Goal: Use online tool/utility: Utilize a website feature to perform a specific function

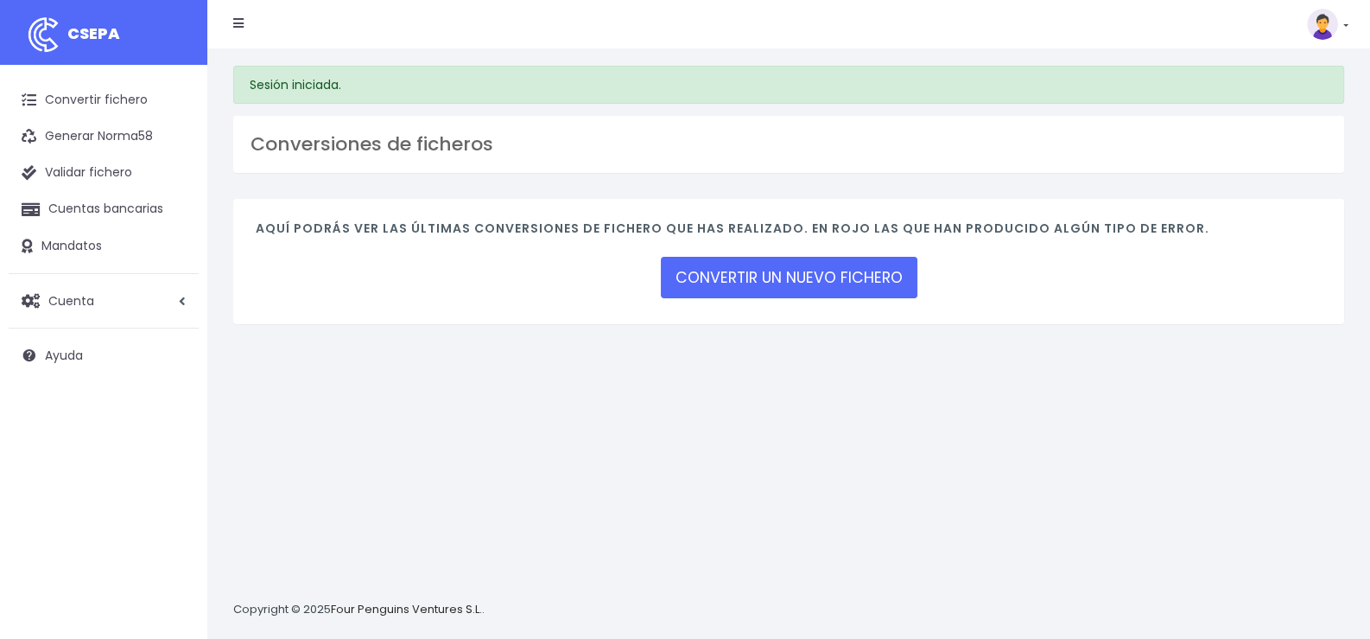
drag, startPoint x: 788, startPoint y: 431, endPoint x: 779, endPoint y: 409, distance: 24.4
click at [788, 429] on div "Sesión iniciada. Conversiones de ficheros Aquí podrás ver las últimas conversio…" at bounding box center [788, 343] width 1163 height 590
click at [766, 397] on div "Sesión iniciada. Conversiones de ficheros Aquí podrás ver las últimas conversio…" at bounding box center [788, 343] width 1163 height 590
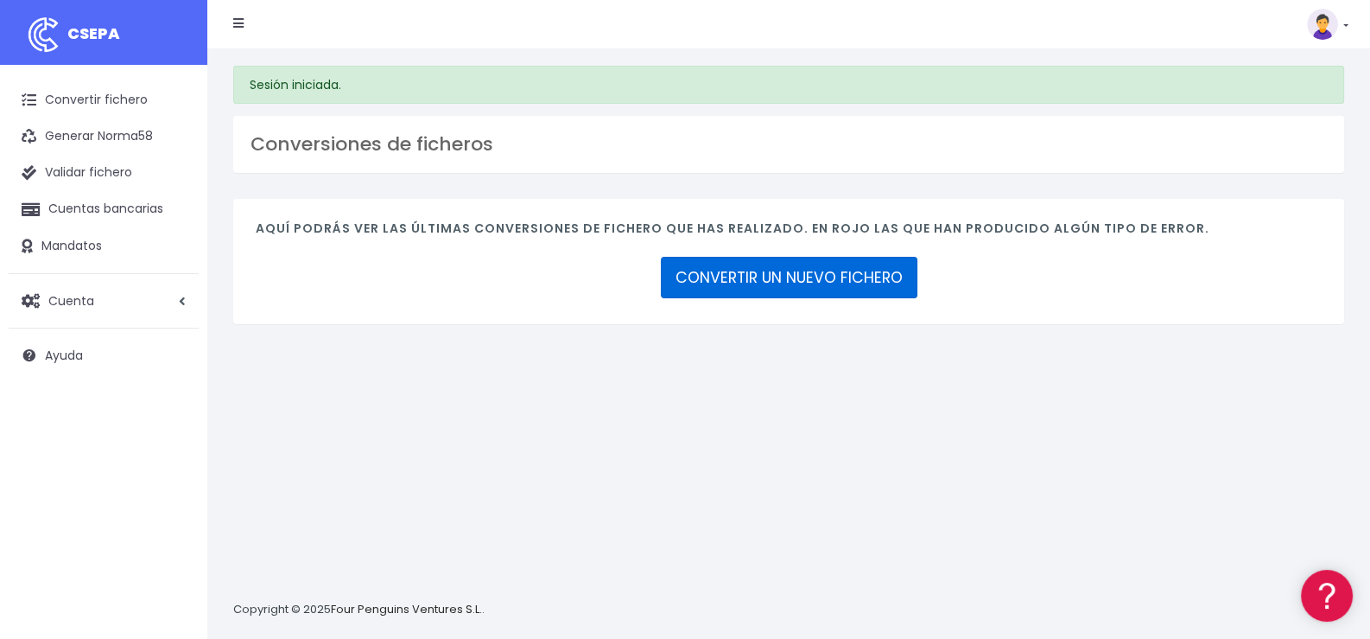
click at [796, 277] on link "CONVERTIR UN NUEVO FICHERO" at bounding box center [789, 277] width 257 height 41
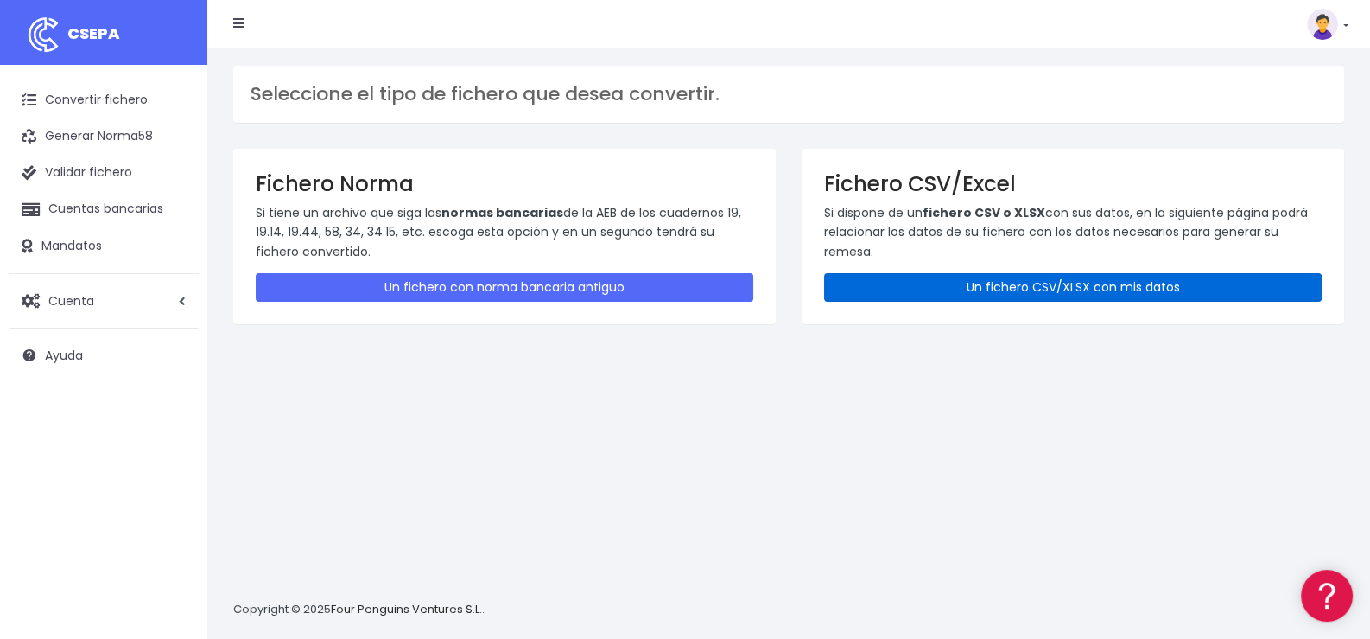
click at [1090, 285] on link "Un fichero CSV/XLSX con mis datos" at bounding box center [1073, 287] width 498 height 29
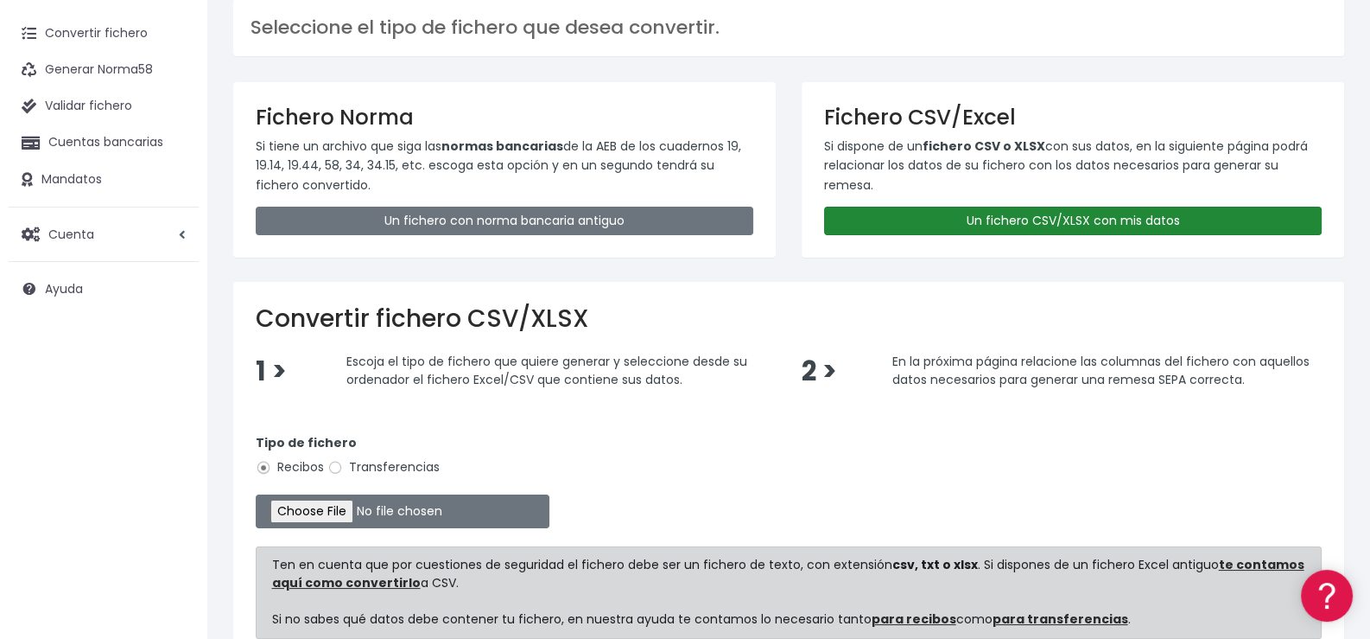
scroll to position [172, 0]
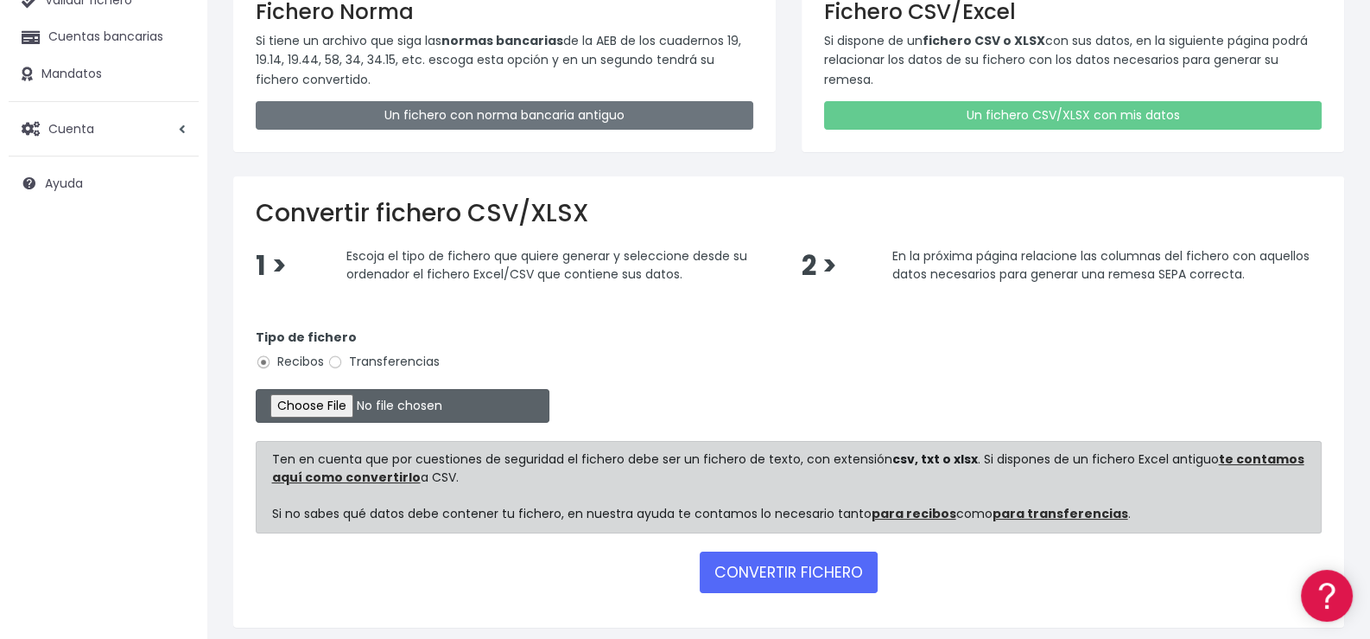
click at [340, 405] on input "file" at bounding box center [403, 406] width 294 height 34
type input "C:\fakepath\Remesa355.xlsx"
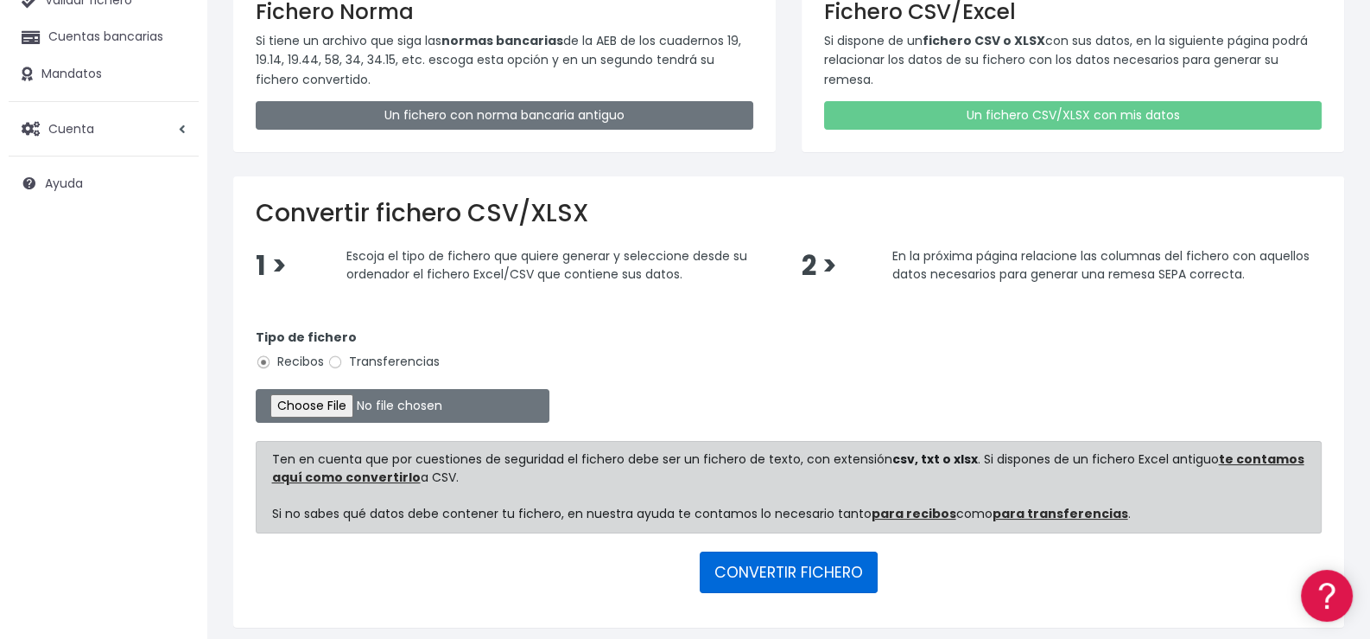
click at [823, 567] on button "CONVERTIR FICHERO" at bounding box center [789, 571] width 178 height 41
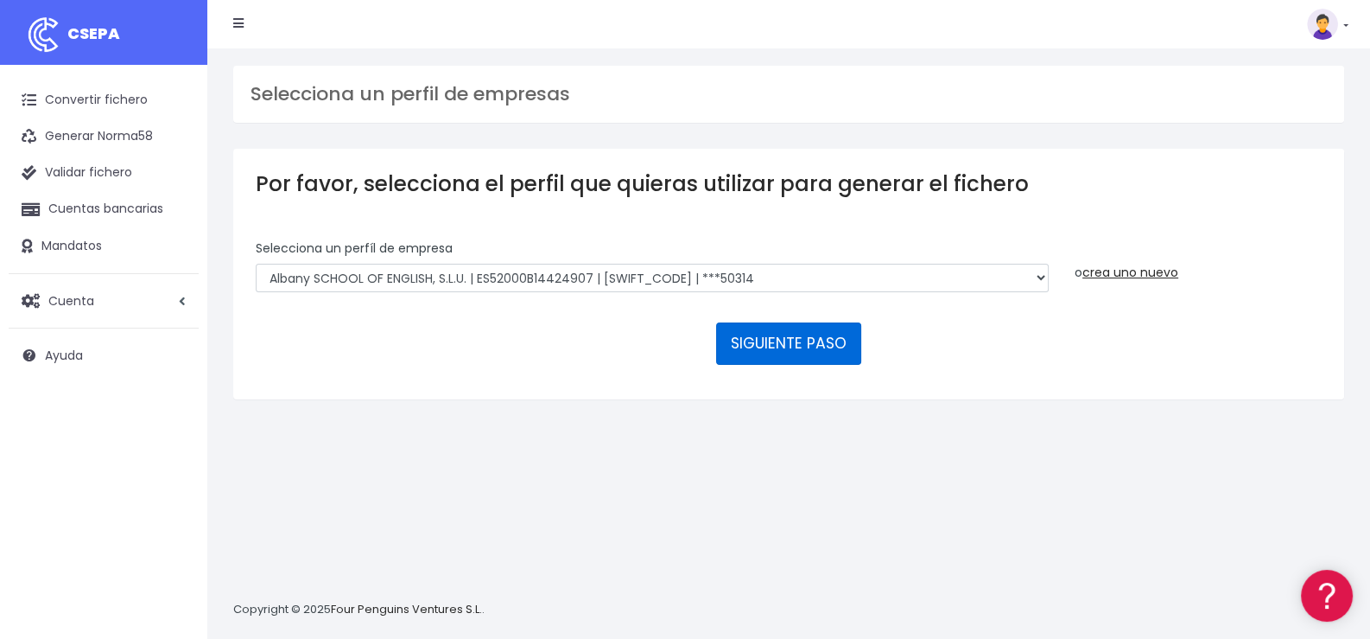
click at [805, 345] on button "SIGUIENTE PASO" at bounding box center [788, 342] width 145 height 41
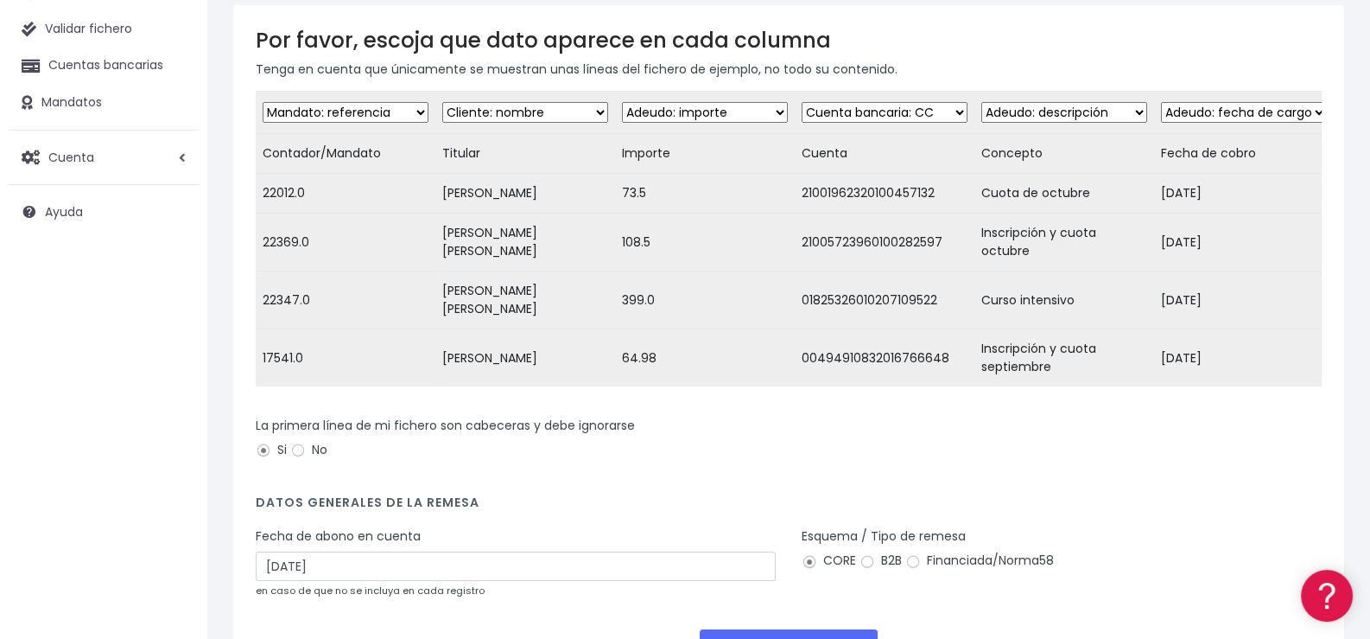
scroll to position [259, 0]
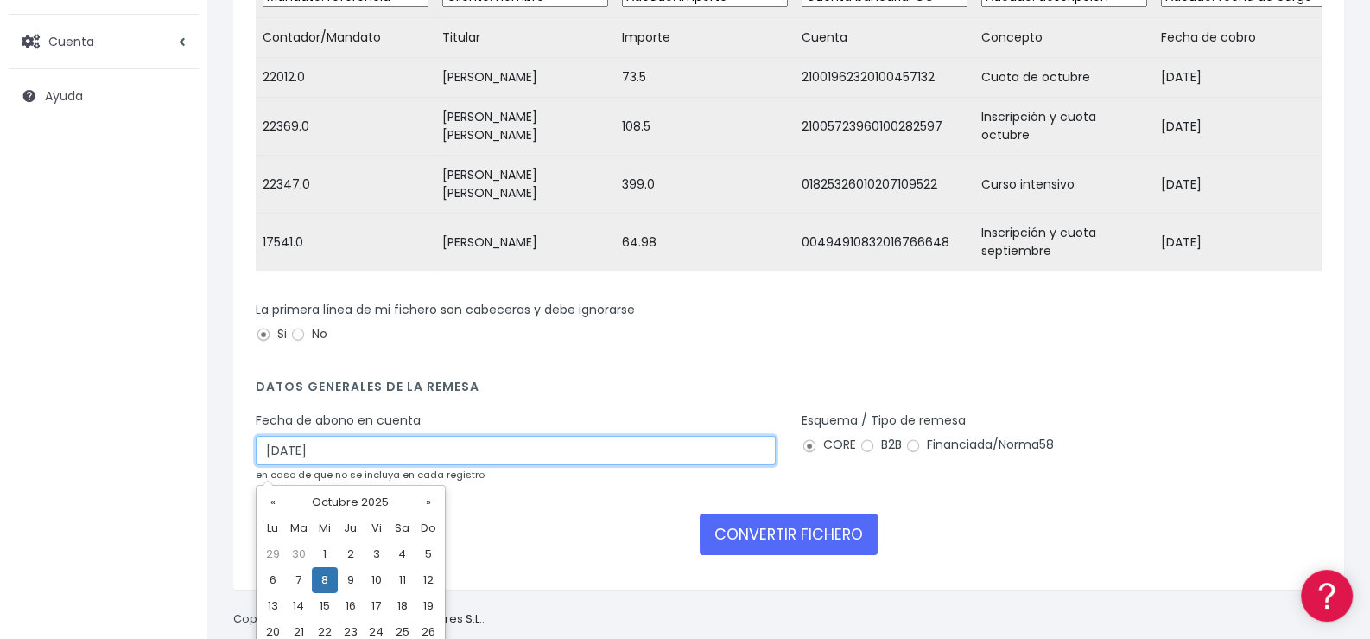
click at [365, 458] on input "08/10/2025" at bounding box center [516, 449] width 520 height 29
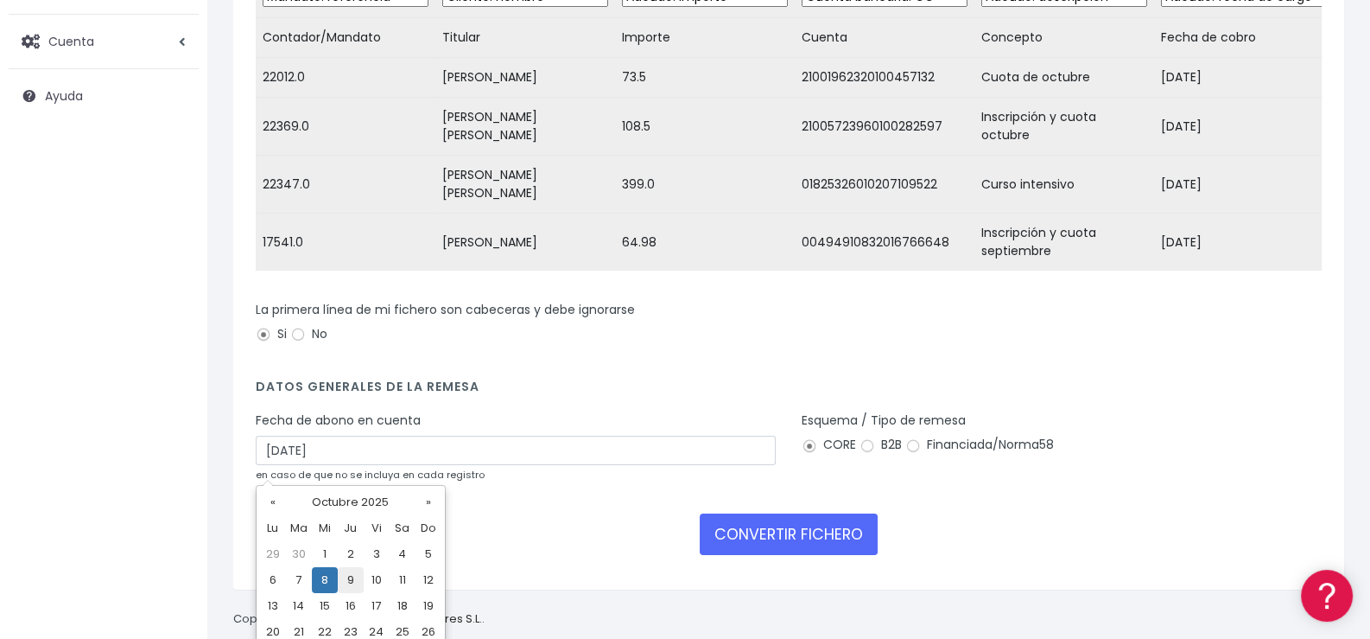
click at [350, 582] on td "9" at bounding box center [351, 580] width 26 height 26
type input "09/10/2025"
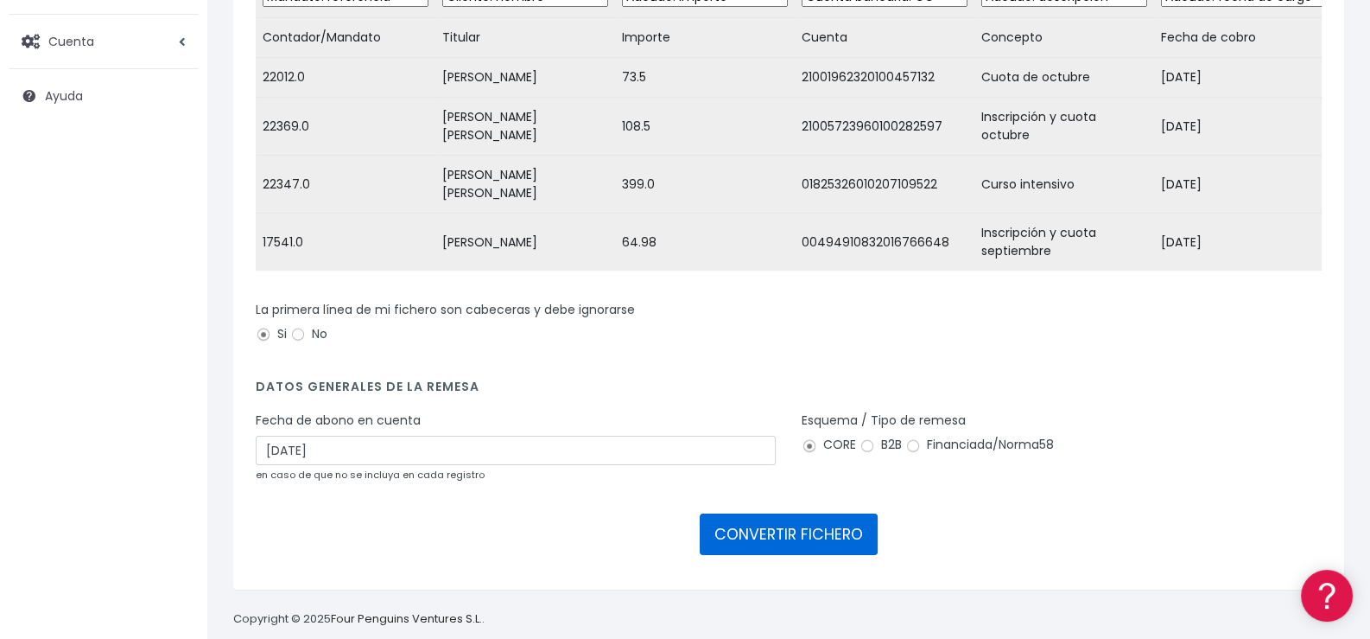
click at [799, 543] on button "CONVERTIR FICHERO" at bounding box center [789, 533] width 178 height 41
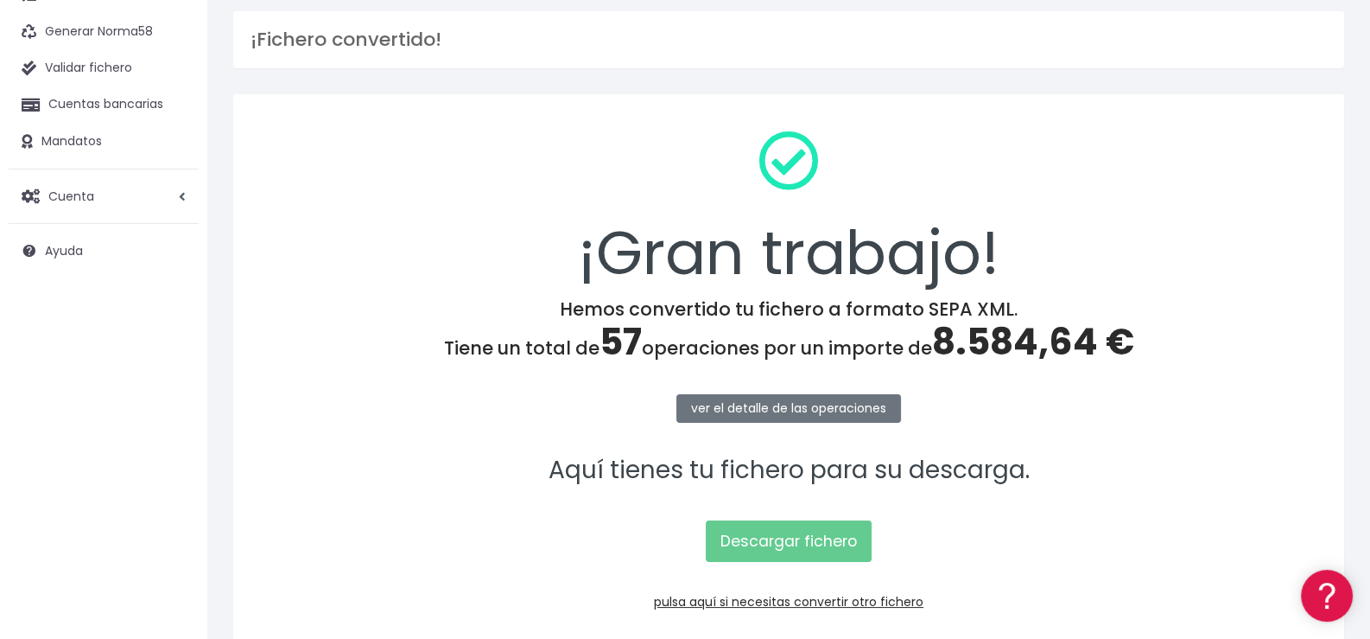
scroll to position [172, 0]
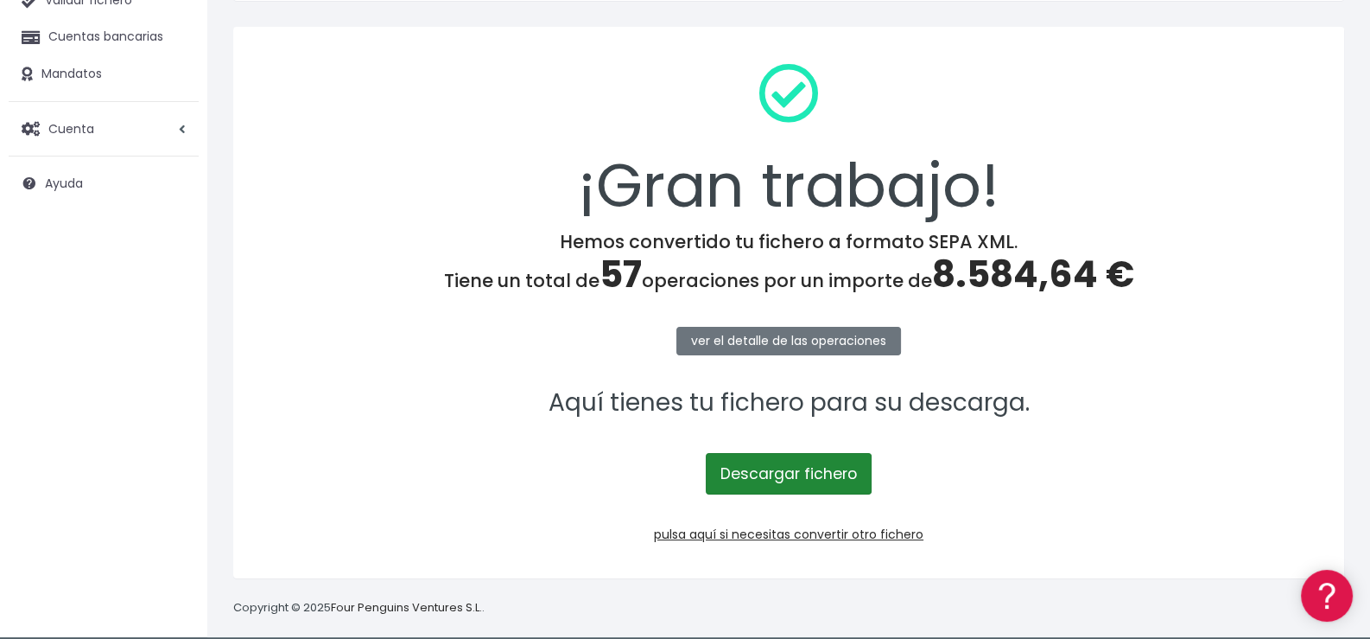
click at [817, 478] on link "Descargar fichero" at bounding box center [789, 473] width 166 height 41
